Goal: Navigation & Orientation: Understand site structure

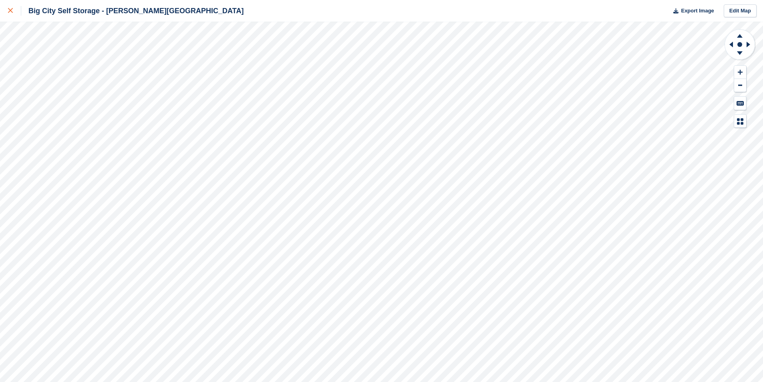
click at [16, 15] on div at bounding box center [14, 11] width 13 height 10
click at [4, 3] on link at bounding box center [10, 11] width 21 height 22
